Goal: Check status: Check status

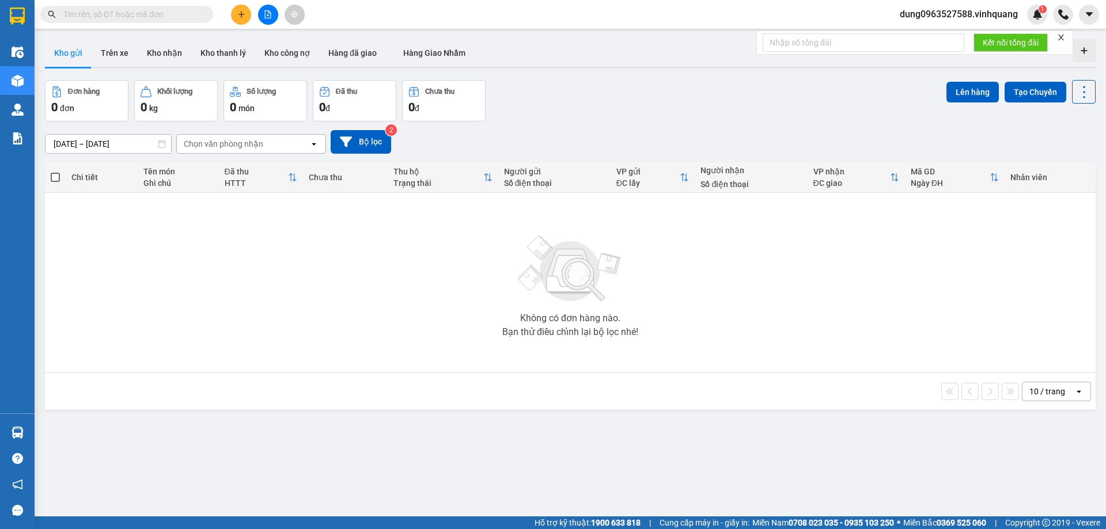
click at [165, 17] on input "text" at bounding box center [131, 14] width 136 height 13
paste input "0942272206"
type input "0942272206"
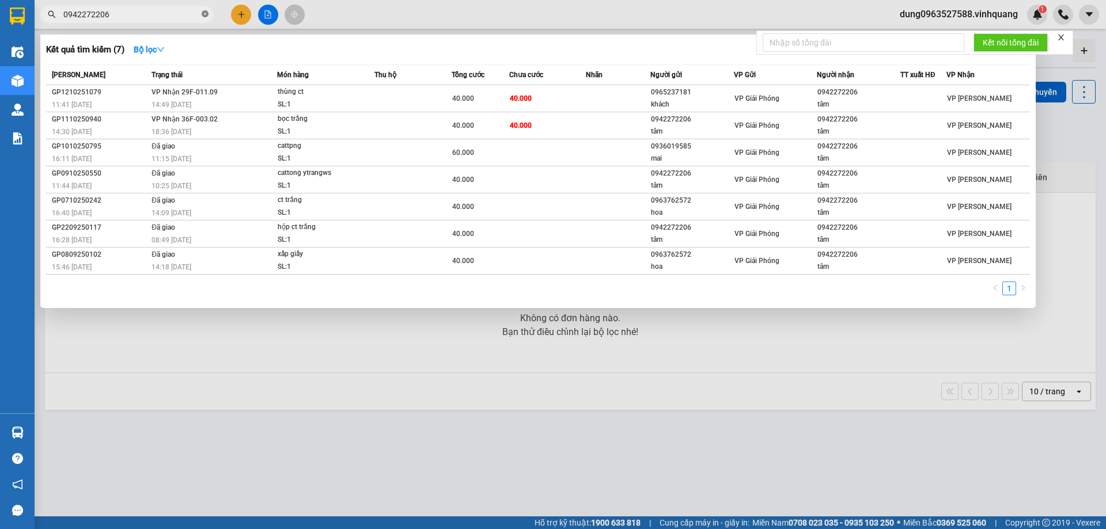
click at [207, 16] on icon "close-circle" at bounding box center [205, 13] width 7 height 7
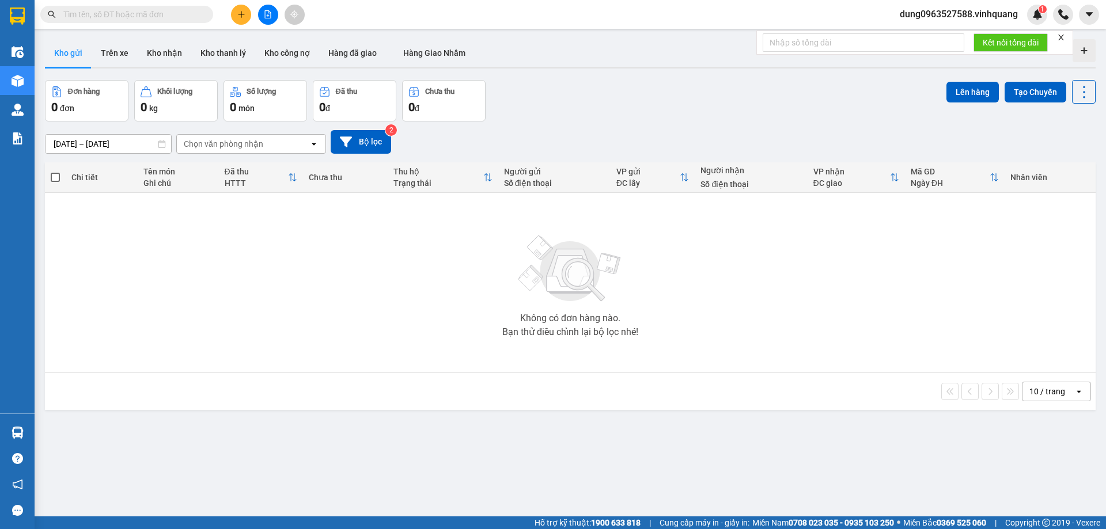
click at [111, 6] on span at bounding box center [126, 14] width 173 height 17
click at [120, 7] on span at bounding box center [126, 14] width 173 height 17
click at [119, 9] on span at bounding box center [126, 14] width 173 height 17
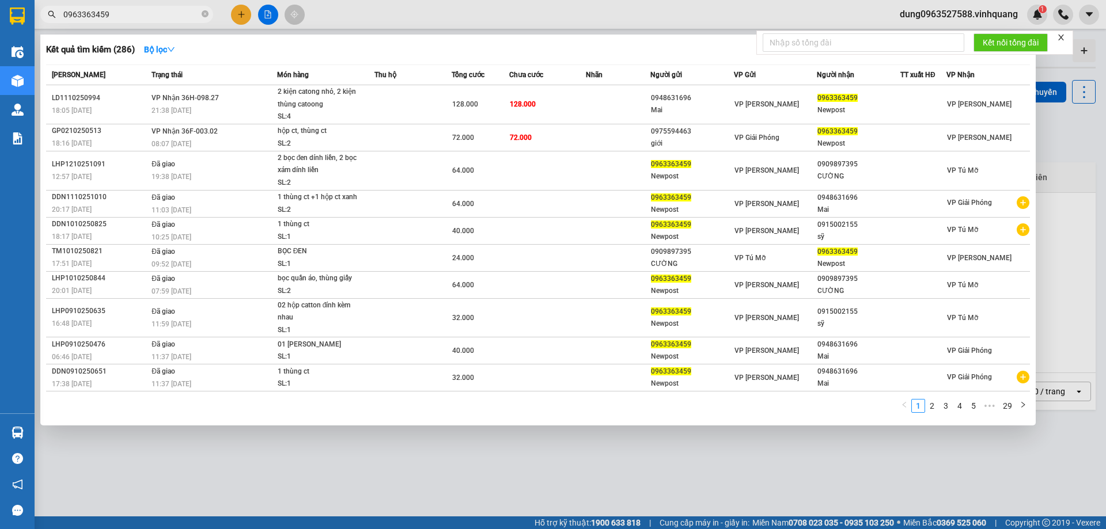
type input "0963363459"
click at [1062, 166] on div at bounding box center [553, 264] width 1106 height 529
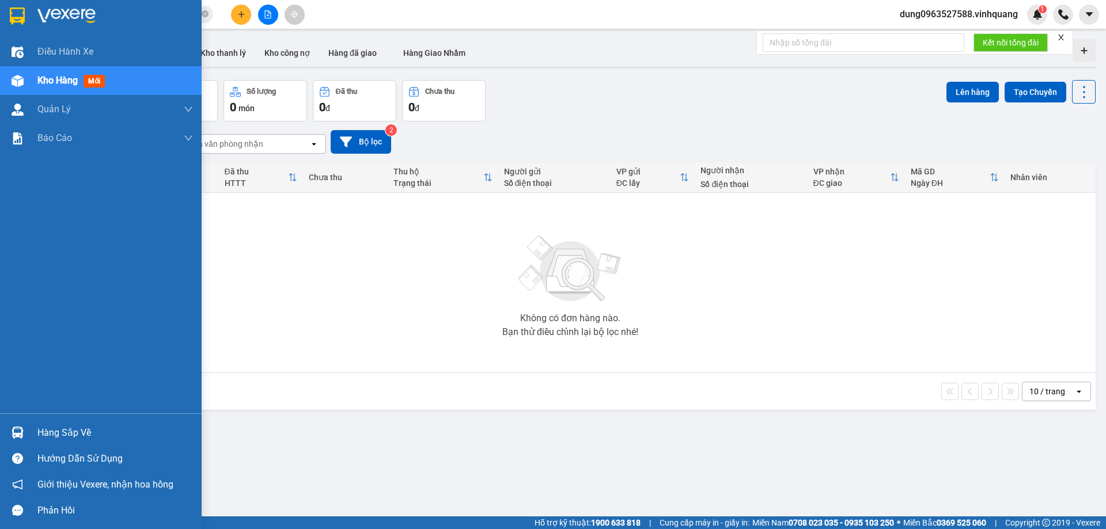
click at [59, 434] on div "Hàng sắp về" at bounding box center [115, 433] width 156 height 17
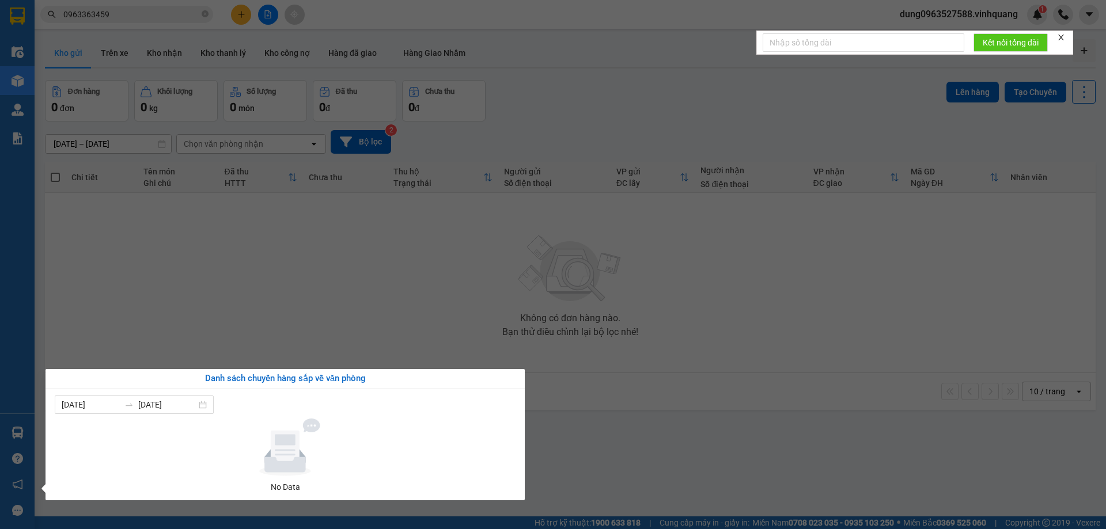
click at [844, 341] on section "Kết quả tìm kiếm ( 286 ) Bộ lọc Mã ĐH Trạng thái Món hàng Thu hộ Tổng cước Chưa…" at bounding box center [553, 264] width 1106 height 529
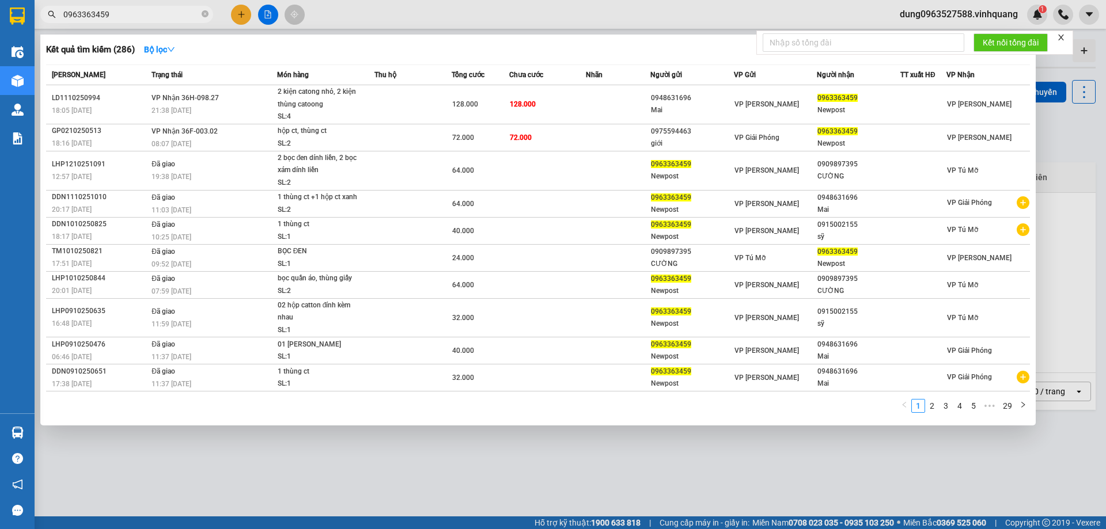
click at [142, 15] on input "0963363459" at bounding box center [131, 14] width 136 height 13
click at [204, 13] on icon "close-circle" at bounding box center [205, 13] width 7 height 7
